Goal: Task Accomplishment & Management: Manage account settings

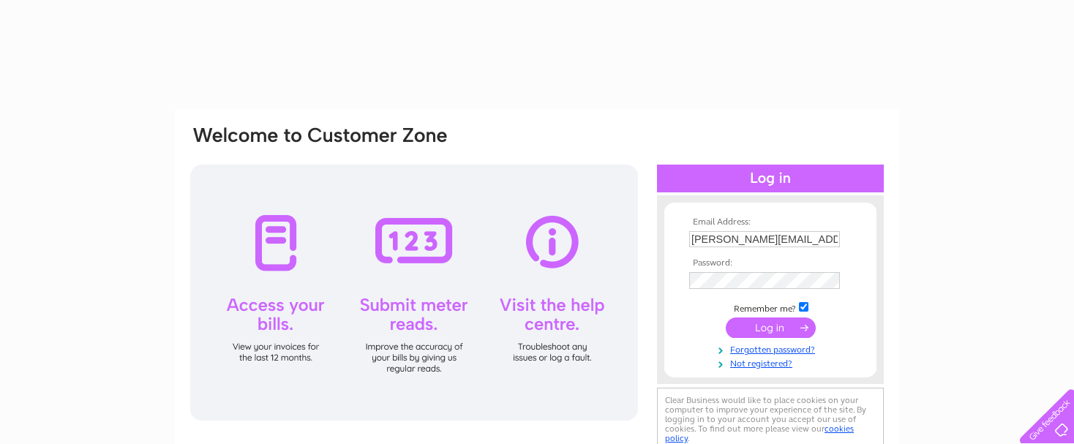
click at [779, 326] on input "submit" at bounding box center [771, 328] width 90 height 20
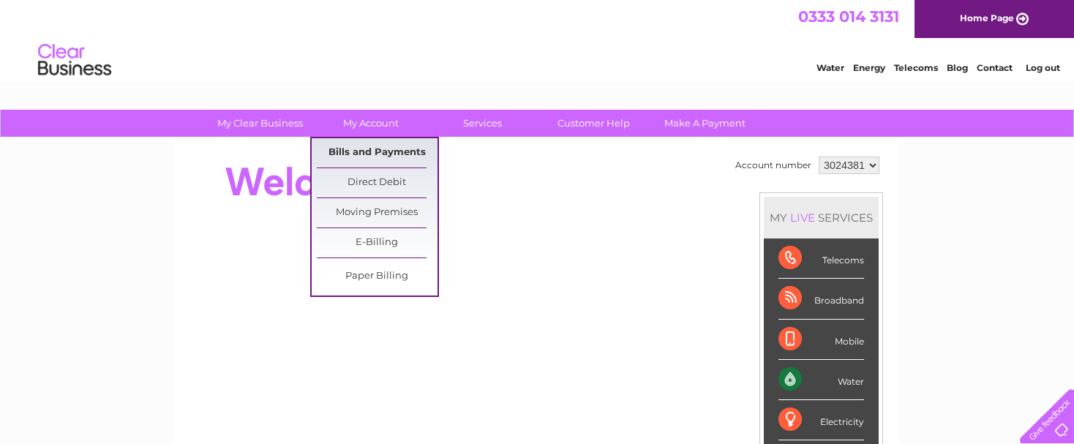
click at [380, 147] on link "Bills and Payments" at bounding box center [377, 152] width 121 height 29
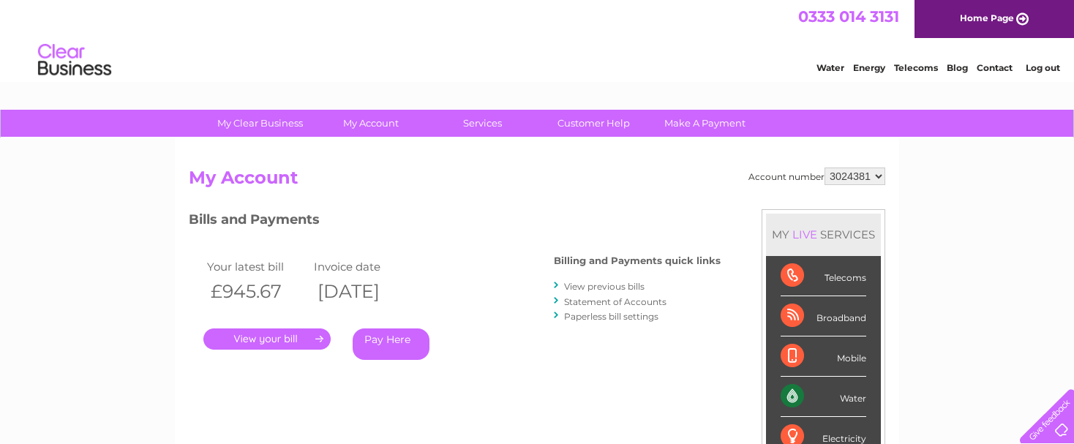
click at [288, 340] on link "." at bounding box center [266, 339] width 127 height 21
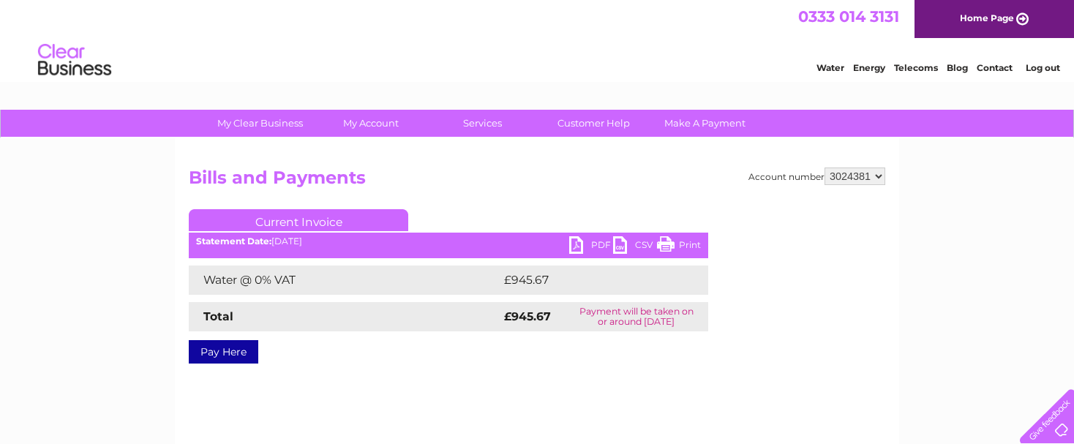
click at [602, 244] on link "PDF" at bounding box center [591, 246] width 44 height 21
